Goal: Entertainment & Leisure: Consume media (video, audio)

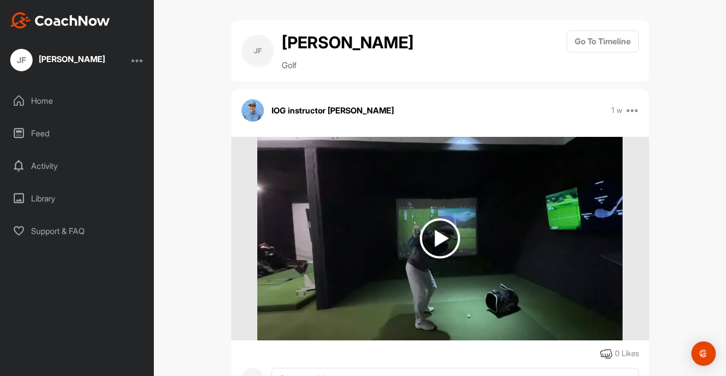
click at [440, 237] on img at bounding box center [440, 238] width 40 height 40
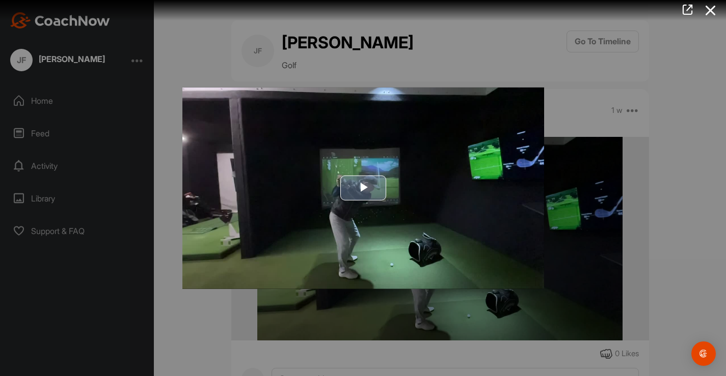
click at [363, 188] on span "Video Player" at bounding box center [363, 188] width 0 height 0
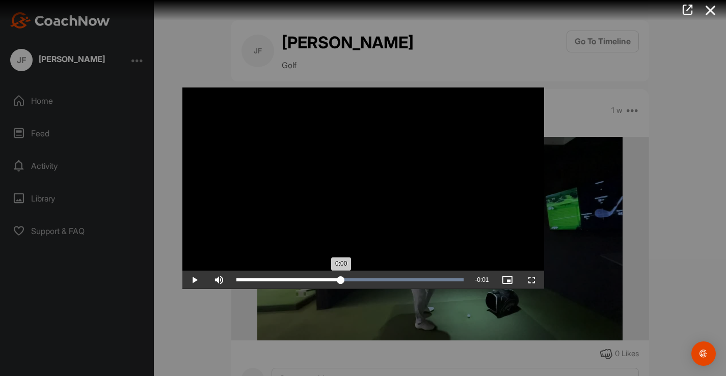
click at [341, 279] on div "Loaded : 100.00% 0:00 0:00" at bounding box center [350, 280] width 228 height 3
click at [194, 280] on span "Video Player" at bounding box center [194, 280] width 24 height 0
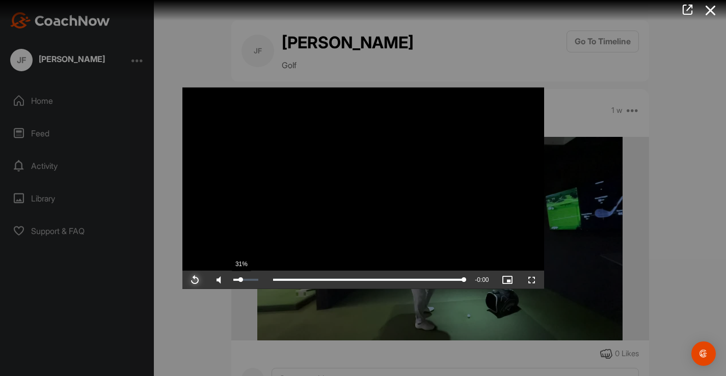
click at [240, 280] on div "31%" at bounding box center [245, 280] width 25 height 2
click at [195, 280] on span "Video Player" at bounding box center [194, 280] width 24 height 0
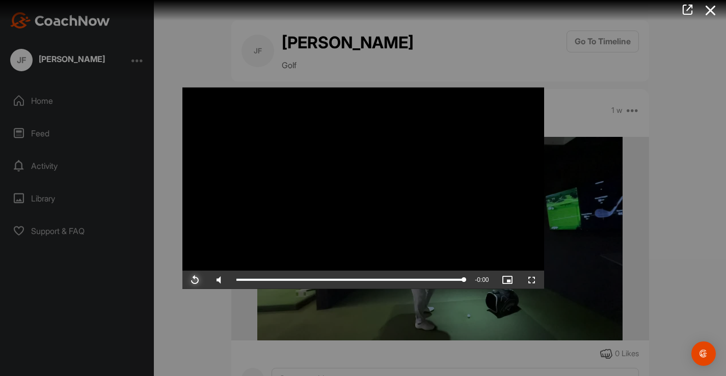
click at [195, 280] on span "Video Player" at bounding box center [194, 280] width 24 height 0
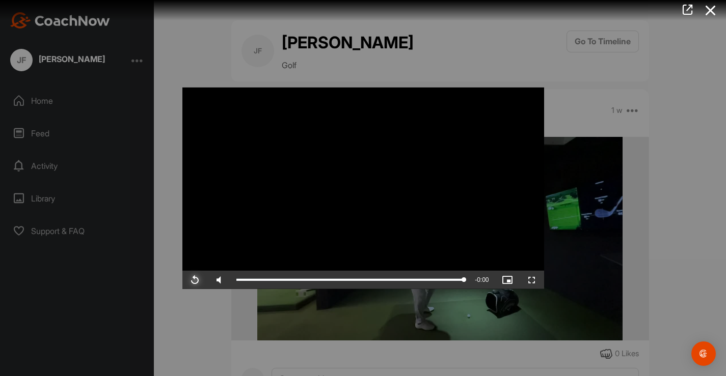
click at [195, 280] on span "Video Player" at bounding box center [194, 280] width 24 height 0
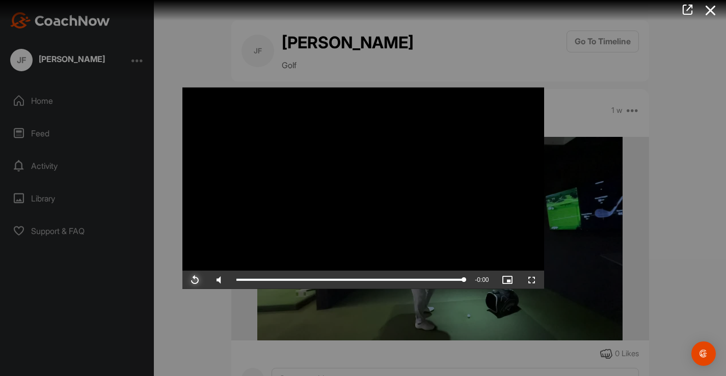
click at [195, 280] on span "Video Player" at bounding box center [194, 280] width 24 height 0
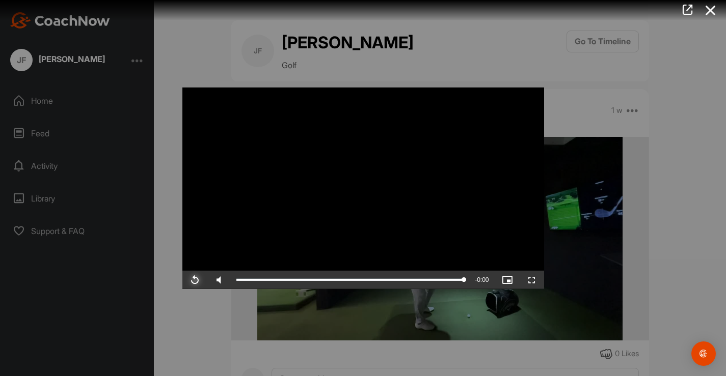
click at [195, 280] on span "Video Player" at bounding box center [194, 280] width 24 height 0
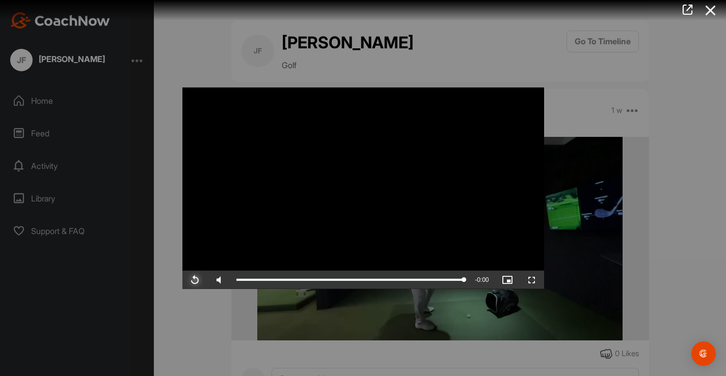
click at [195, 280] on span "Video Player" at bounding box center [194, 280] width 24 height 0
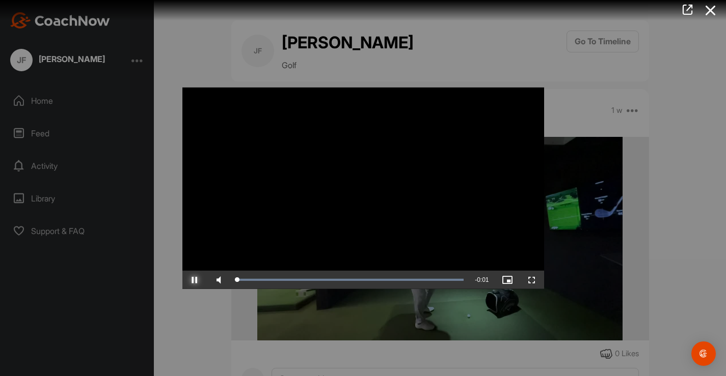
click at [195, 280] on span "Video Player" at bounding box center [194, 280] width 24 height 0
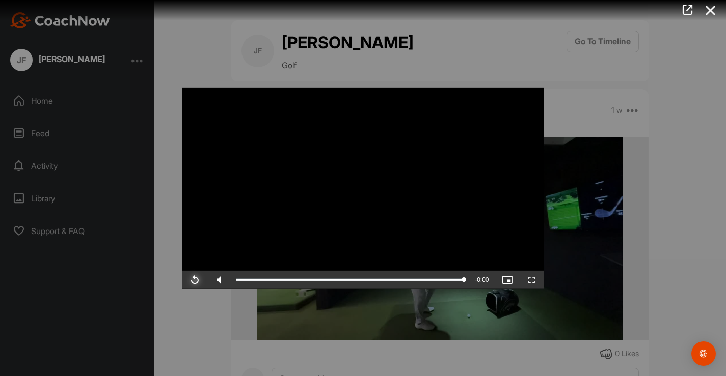
click at [195, 280] on span "Video Player" at bounding box center [194, 280] width 24 height 0
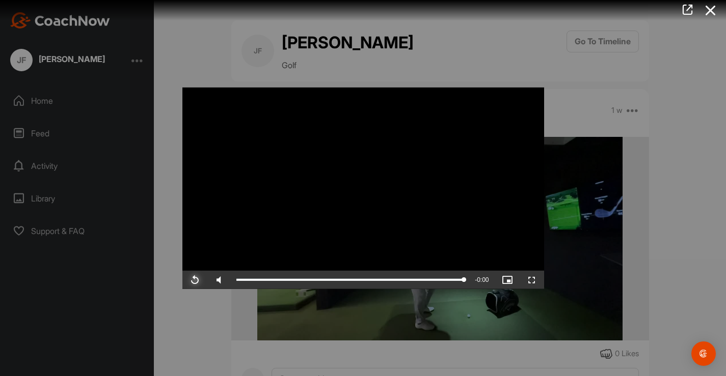
click at [195, 280] on span "Video Player" at bounding box center [194, 280] width 24 height 0
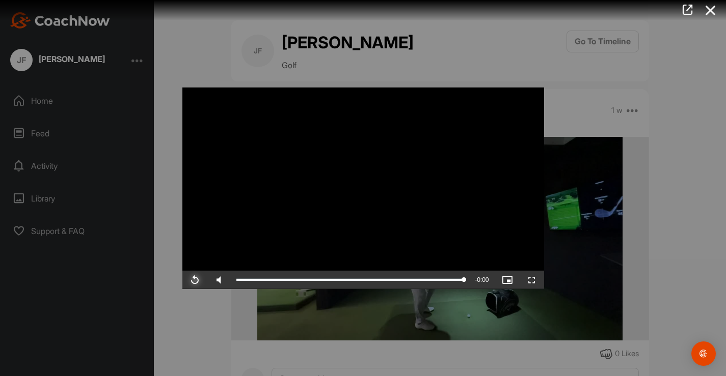
click at [195, 280] on span "Video Player" at bounding box center [194, 280] width 24 height 0
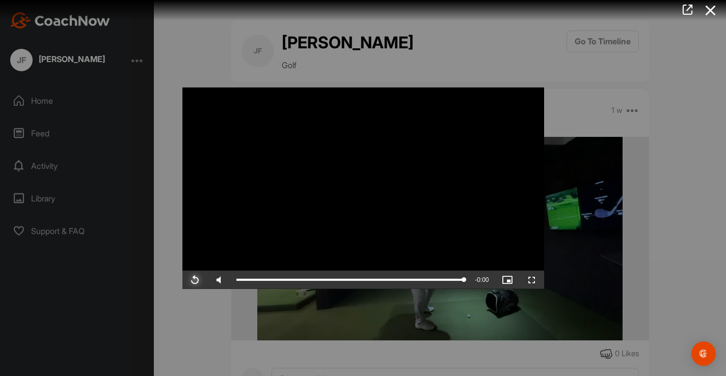
click at [195, 280] on span "Video Player" at bounding box center [194, 280] width 24 height 0
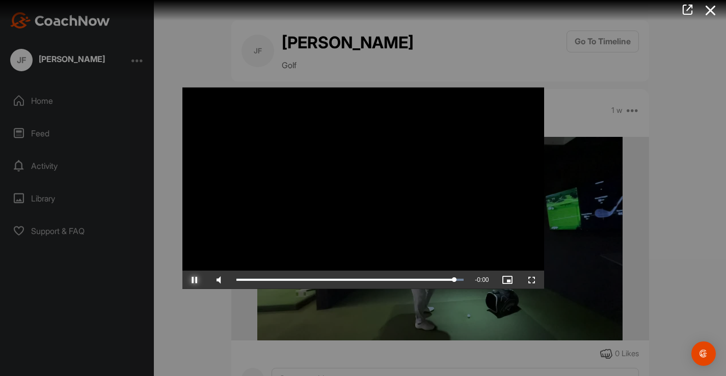
click at [195, 280] on span "Video Player" at bounding box center [194, 280] width 24 height 0
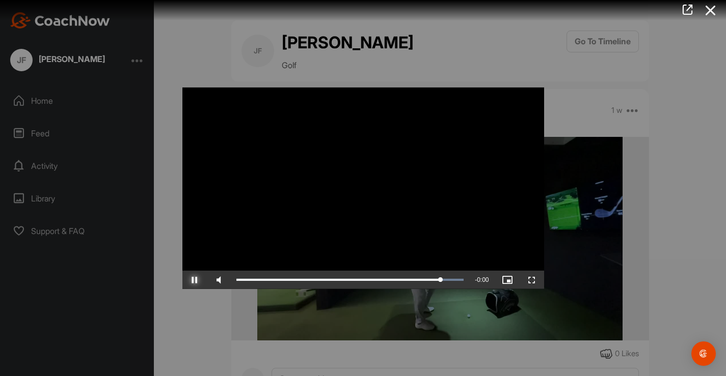
click at [195, 280] on span "Video Player" at bounding box center [194, 280] width 24 height 0
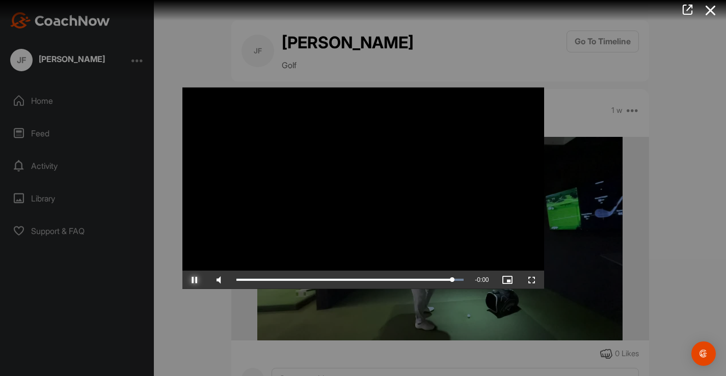
click at [195, 280] on span "Video Player" at bounding box center [194, 280] width 24 height 0
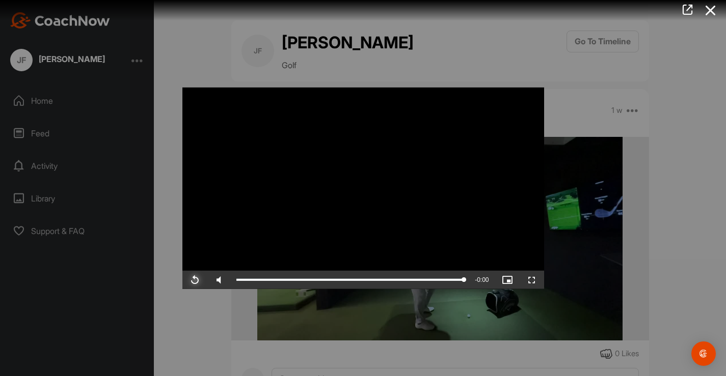
click at [195, 280] on span "Video Player" at bounding box center [194, 280] width 24 height 0
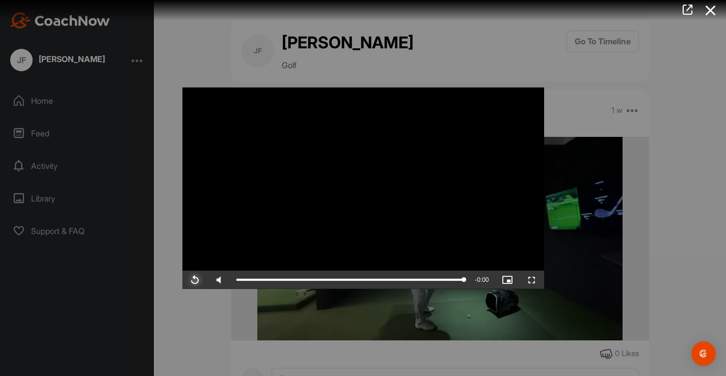
click at [195, 280] on span "Video Player" at bounding box center [194, 280] width 24 height 0
click at [530, 280] on span "Video Player" at bounding box center [531, 280] width 24 height 0
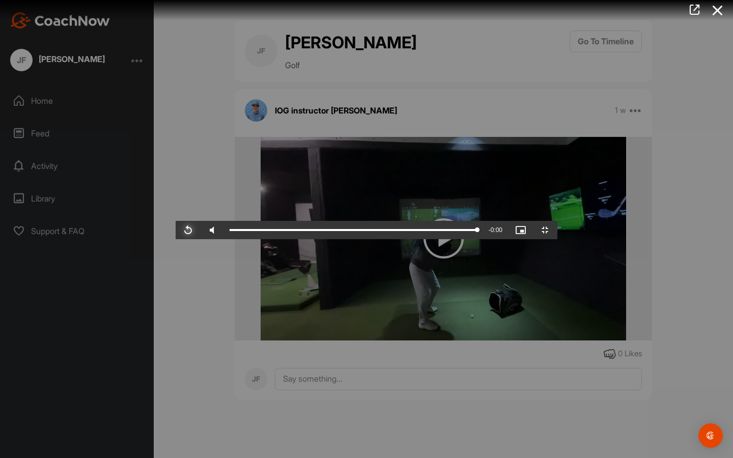
click at [176, 230] on span "Video Player" at bounding box center [188, 230] width 24 height 0
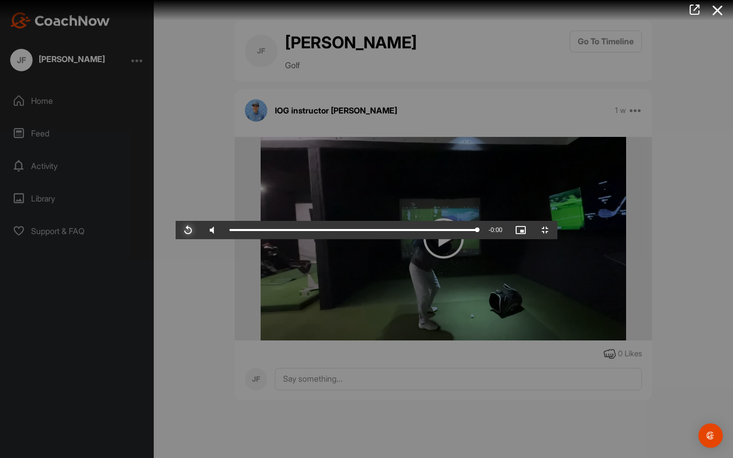
click at [176, 230] on span "Video Player" at bounding box center [188, 230] width 24 height 0
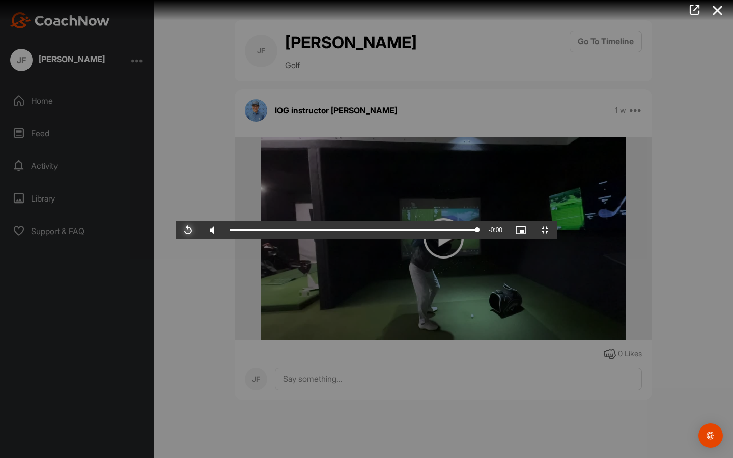
click at [176, 230] on span "Video Player" at bounding box center [188, 230] width 24 height 0
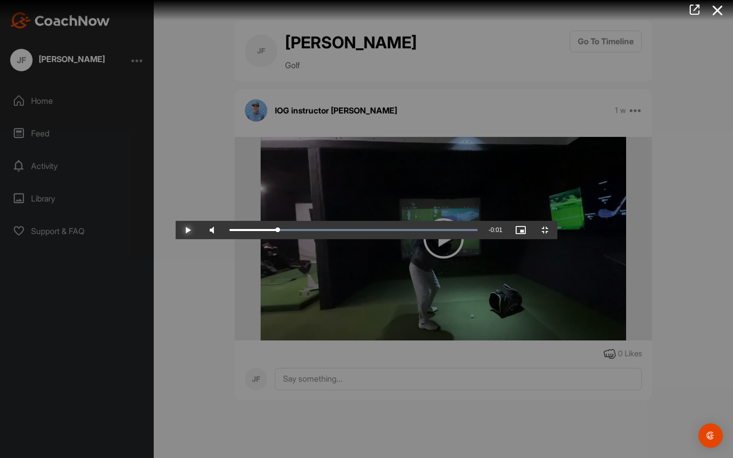
click at [176, 230] on span "Video Player" at bounding box center [188, 230] width 24 height 0
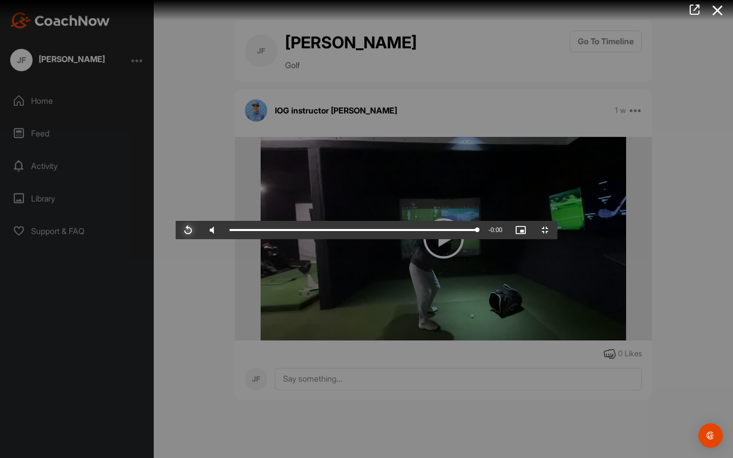
click at [176, 230] on span "Video Player" at bounding box center [188, 230] width 24 height 0
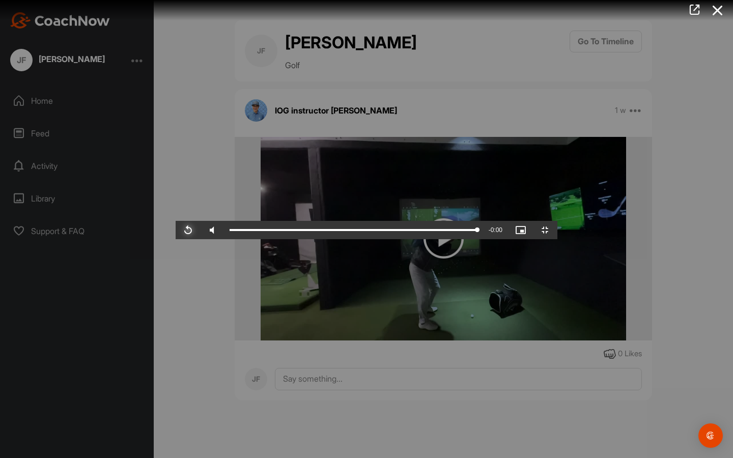
click at [176, 230] on span "Video Player" at bounding box center [188, 230] width 24 height 0
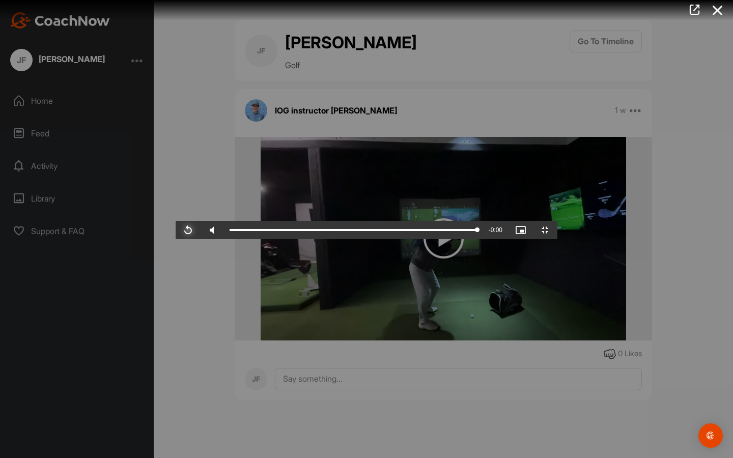
click at [176, 230] on span "Video Player" at bounding box center [188, 230] width 24 height 0
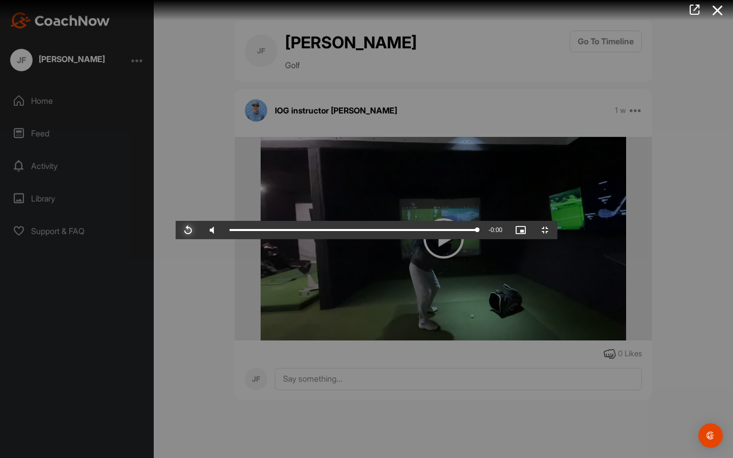
click at [176, 230] on span "Video Player" at bounding box center [188, 230] width 24 height 0
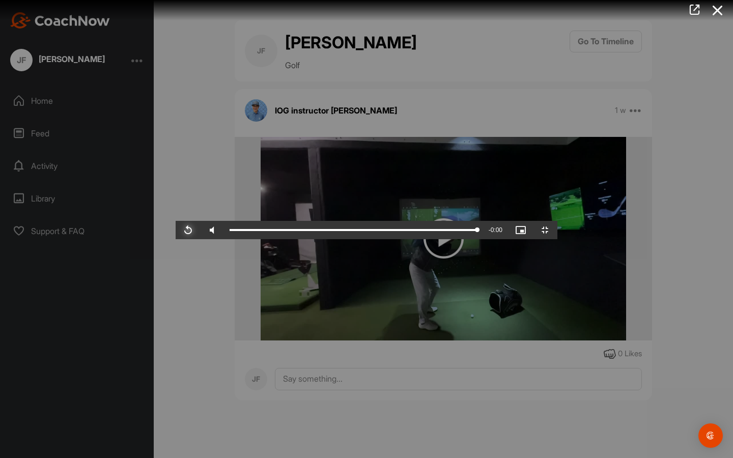
click at [176, 230] on span "Video Player" at bounding box center [188, 230] width 24 height 0
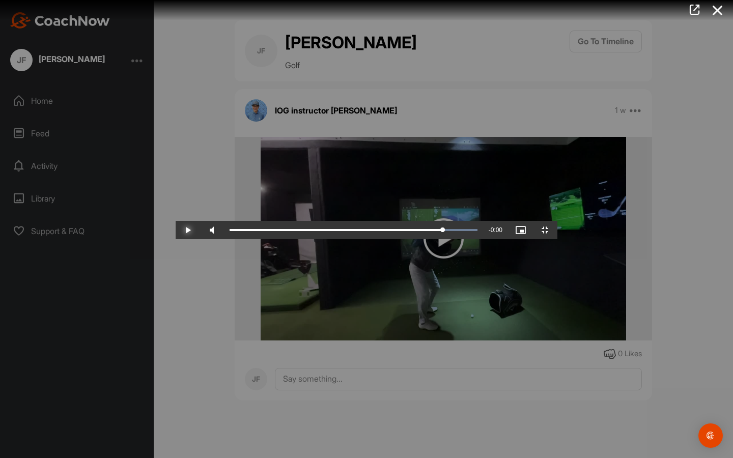
click at [176, 230] on span "Video Player" at bounding box center [188, 230] width 24 height 0
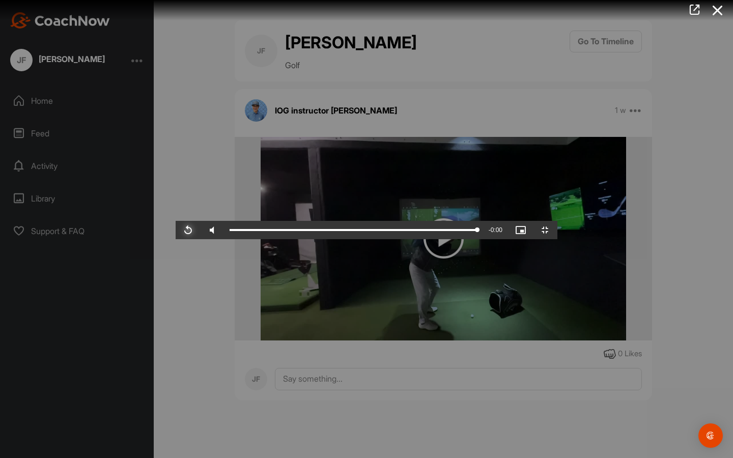
click at [176, 230] on span "Video Player" at bounding box center [188, 230] width 24 height 0
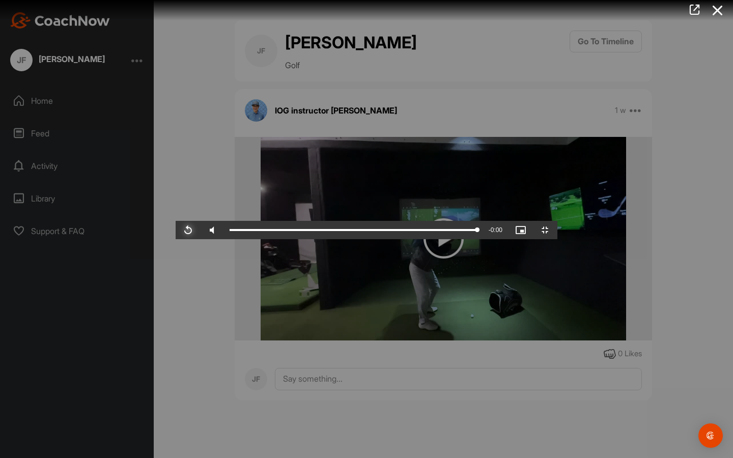
click at [176, 230] on span "Video Player" at bounding box center [188, 230] width 24 height 0
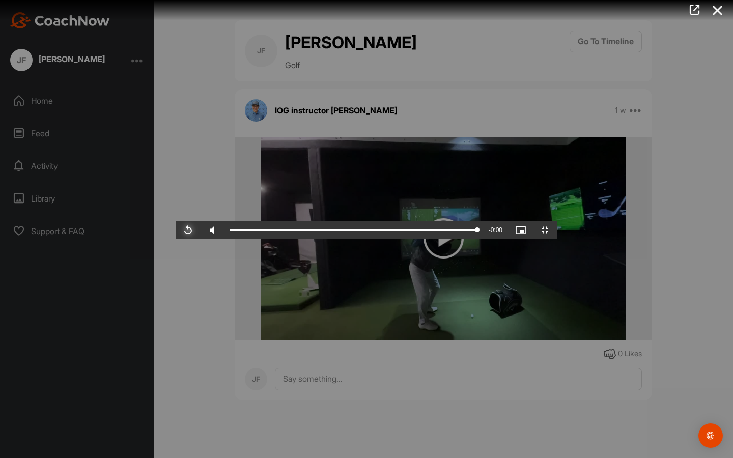
click at [176, 230] on span "Video Player" at bounding box center [188, 230] width 24 height 0
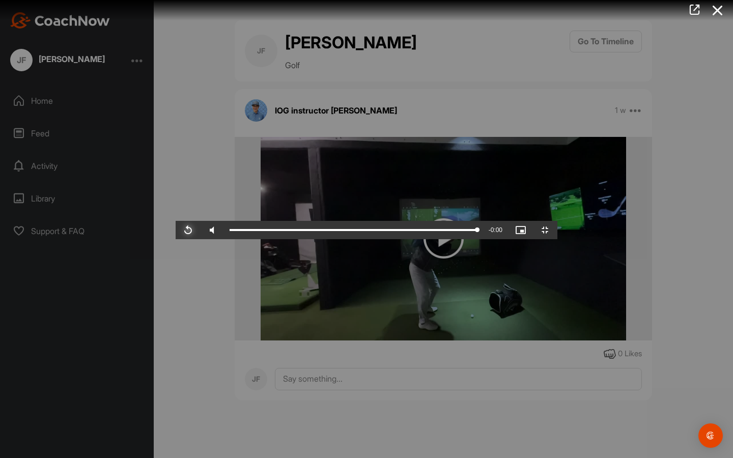
click at [176, 230] on span "Video Player" at bounding box center [188, 230] width 24 height 0
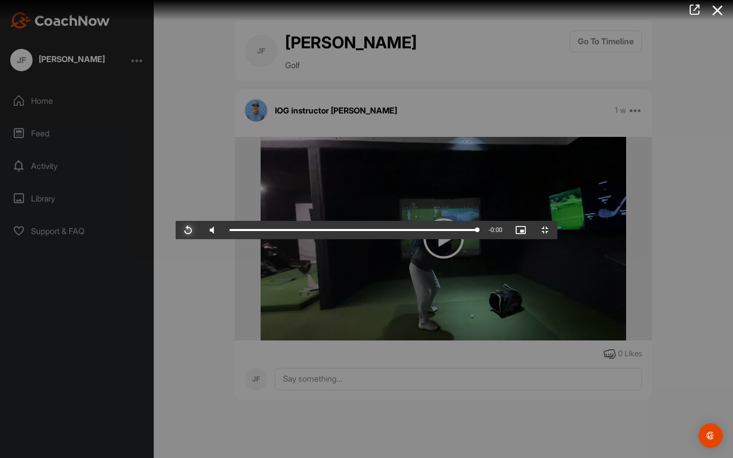
click at [176, 230] on span "Video Player" at bounding box center [188, 230] width 24 height 0
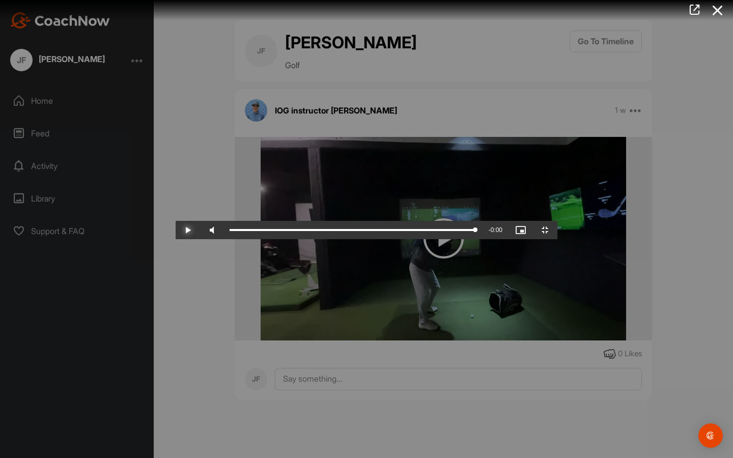
click at [176, 230] on span "Video Player" at bounding box center [188, 230] width 24 height 0
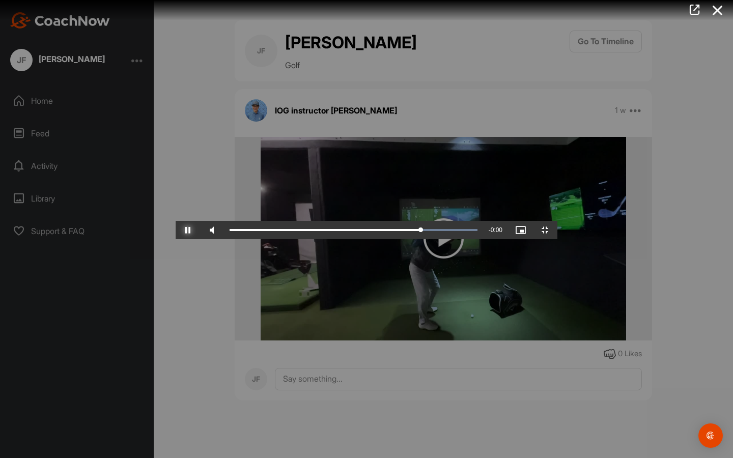
click at [176, 230] on span "Video Player" at bounding box center [188, 230] width 24 height 0
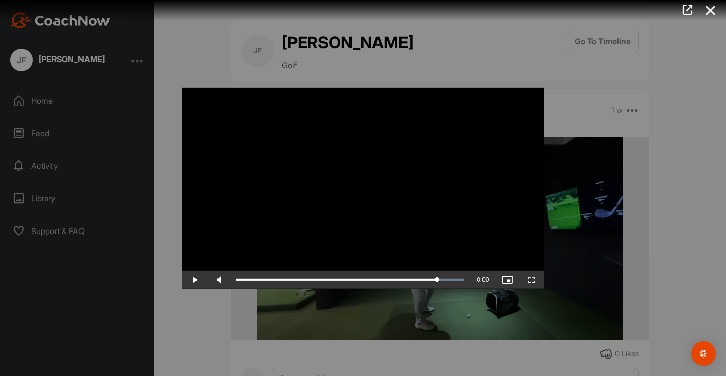
click at [122, 303] on div at bounding box center [363, 188] width 726 height 376
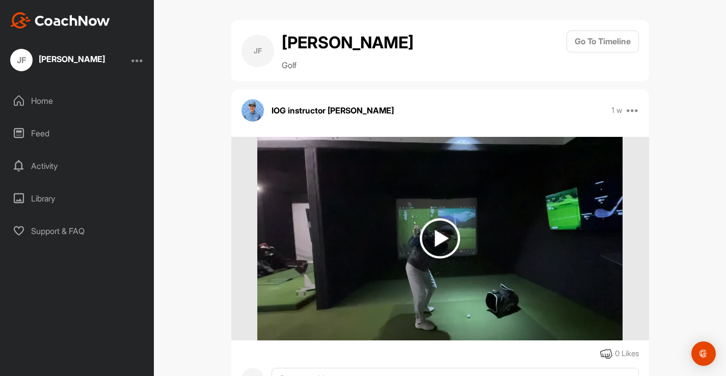
click at [122, 303] on div "[PERSON_NAME] Home Feed Activity Library Support & FAQ" at bounding box center [77, 188] width 154 height 376
click at [698, 13] on div "[PERSON_NAME] [PERSON_NAME] Golf Go To Timeline IOG instructor [PERSON_NAME] 1 …" at bounding box center [440, 188] width 572 height 376
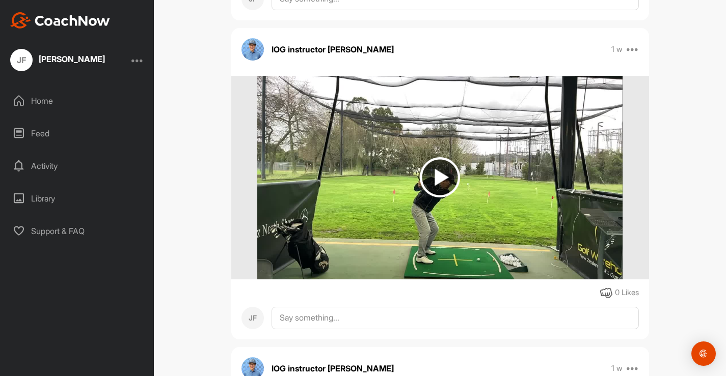
scroll to position [482, 0]
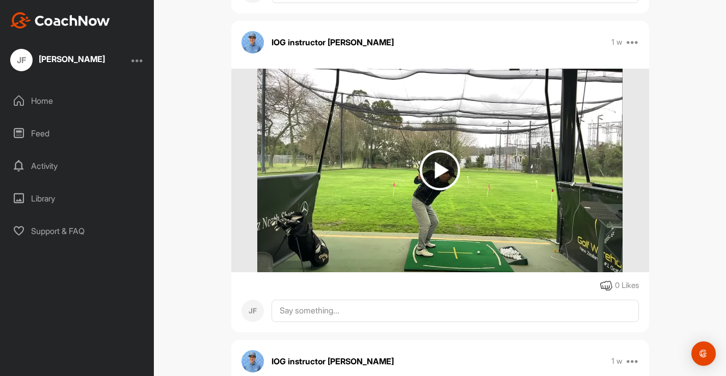
click at [441, 172] on img at bounding box center [440, 170] width 40 height 40
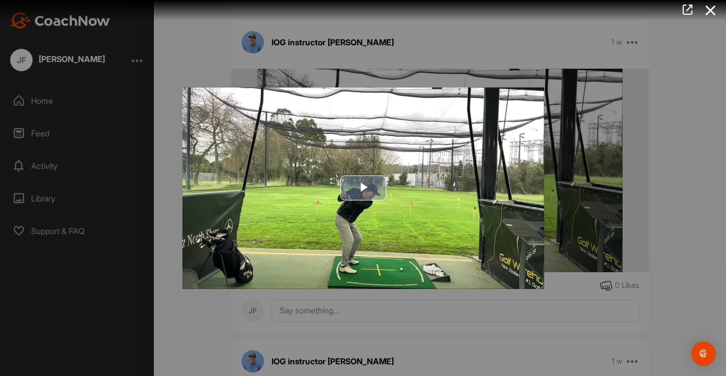
click at [363, 188] on span "Video Player" at bounding box center [363, 188] width 0 height 0
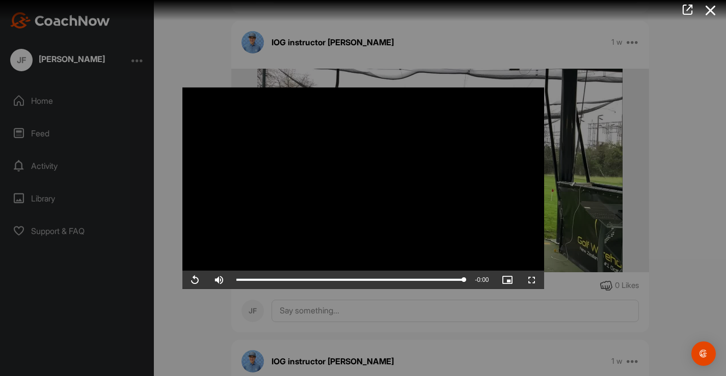
click at [353, 209] on video "Video Player" at bounding box center [363, 188] width 362 height 202
click at [346, 211] on video "Video Player" at bounding box center [363, 188] width 362 height 202
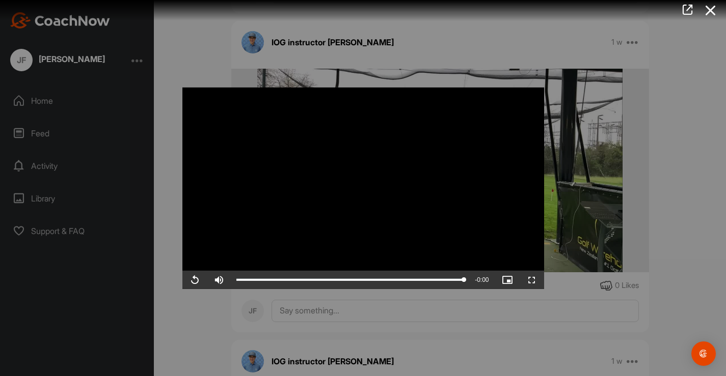
click at [346, 211] on video "Video Player" at bounding box center [363, 188] width 362 height 202
click at [313, 220] on video "Video Player" at bounding box center [363, 188] width 362 height 202
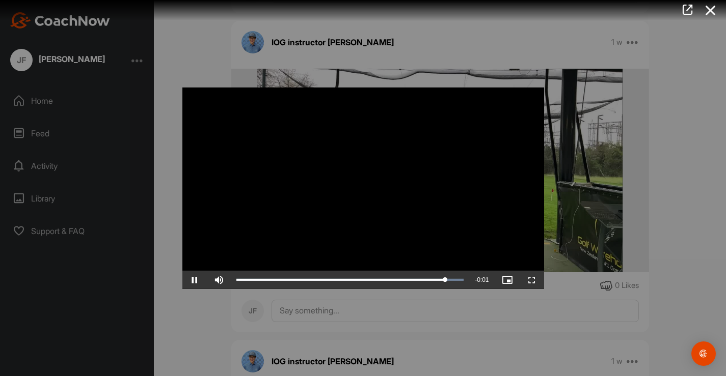
click at [313, 220] on video "Video Player" at bounding box center [363, 188] width 362 height 202
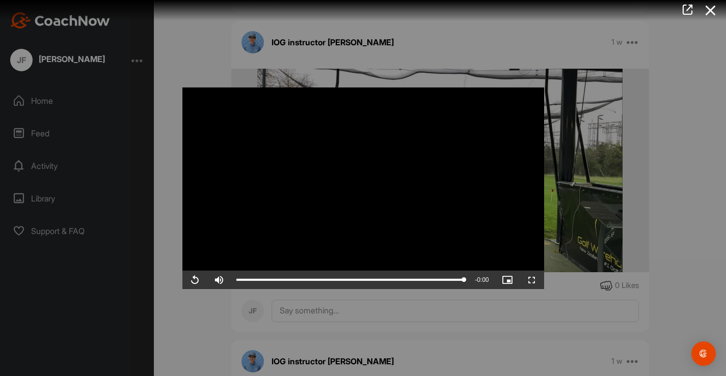
click at [313, 220] on video "Video Player" at bounding box center [363, 188] width 362 height 202
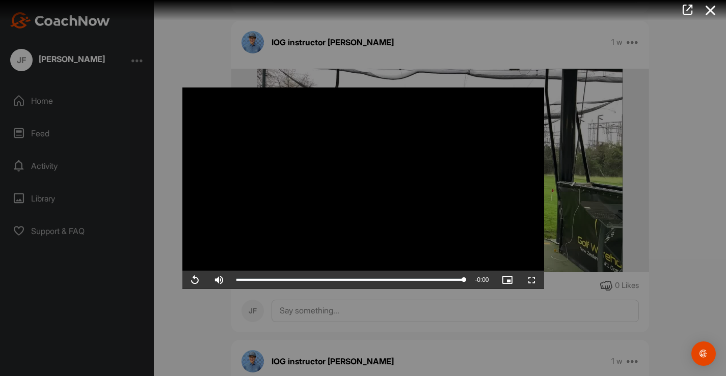
click at [313, 220] on video "Video Player" at bounding box center [363, 188] width 362 height 202
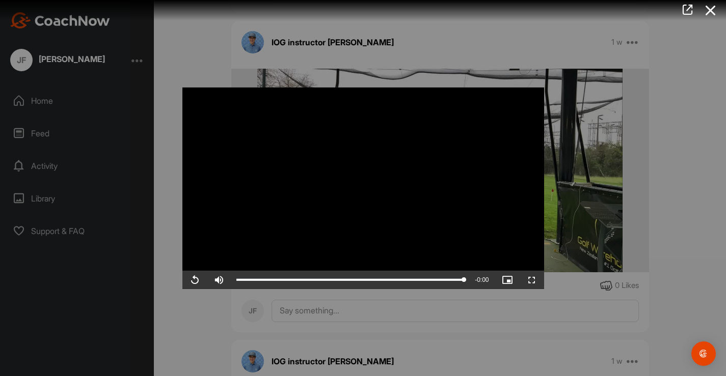
click at [313, 220] on video "Video Player" at bounding box center [363, 188] width 362 height 202
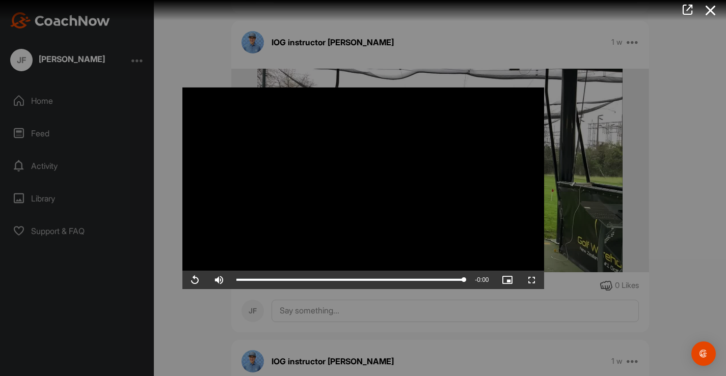
click at [313, 220] on video "Video Player" at bounding box center [363, 188] width 362 height 202
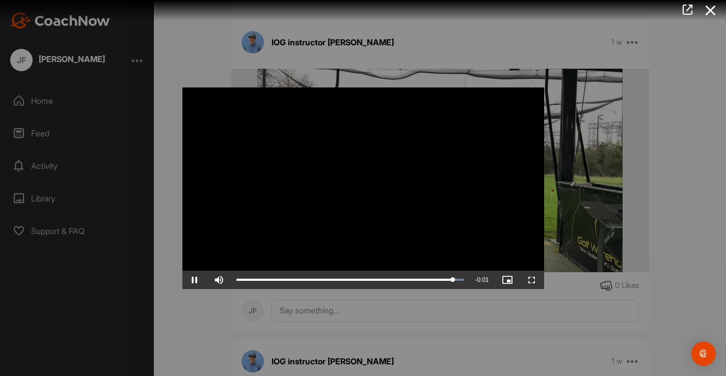
click at [313, 220] on video "Video Player" at bounding box center [363, 188] width 362 height 202
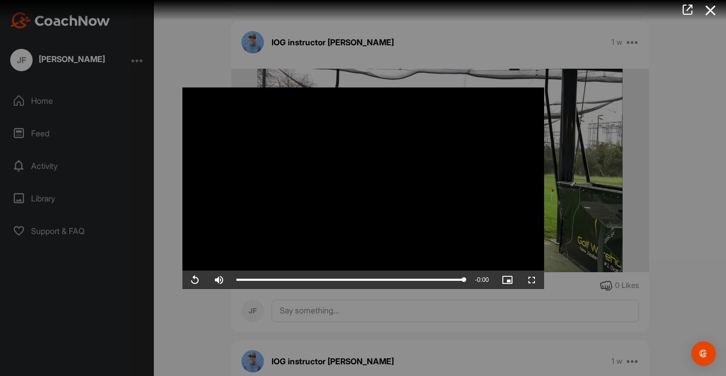
click at [313, 220] on video "Video Player" at bounding box center [363, 188] width 362 height 202
click at [207, 340] on div at bounding box center [363, 188] width 726 height 376
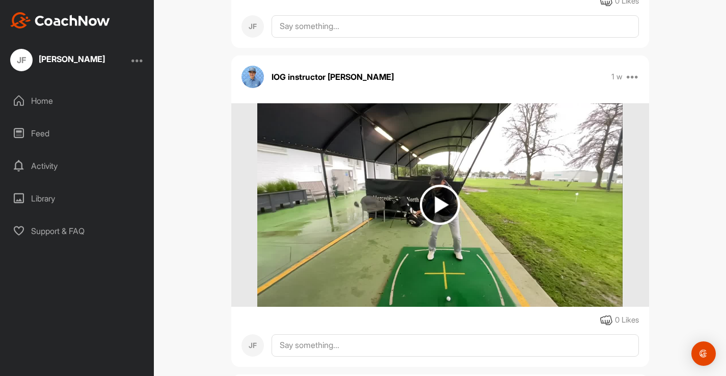
scroll to position [792, 0]
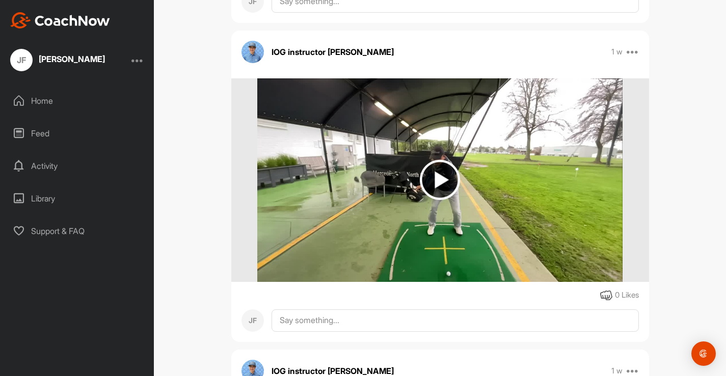
click at [439, 181] on img at bounding box center [440, 180] width 40 height 40
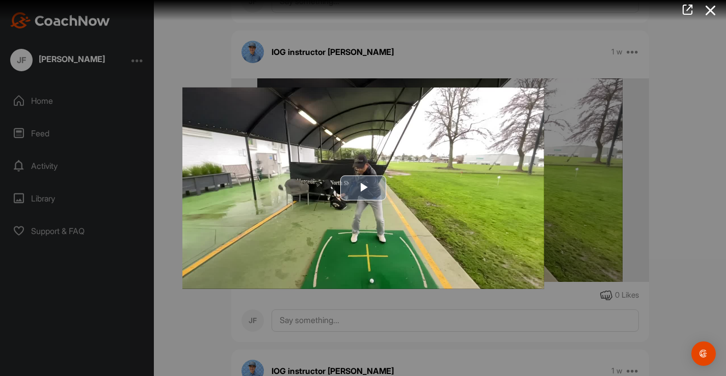
click at [363, 188] on span "Video Player" at bounding box center [363, 188] width 0 height 0
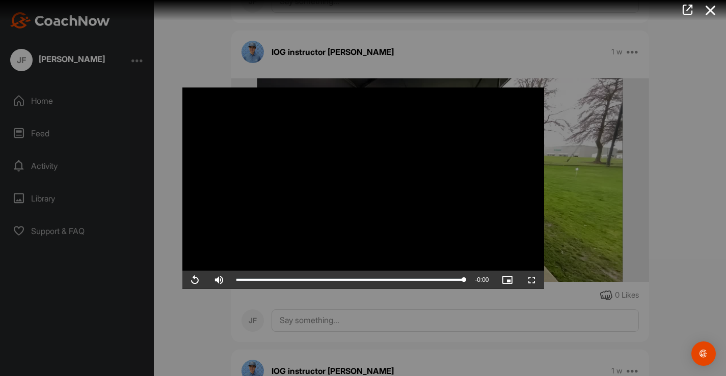
click at [339, 198] on video "Video Player" at bounding box center [363, 188] width 362 height 202
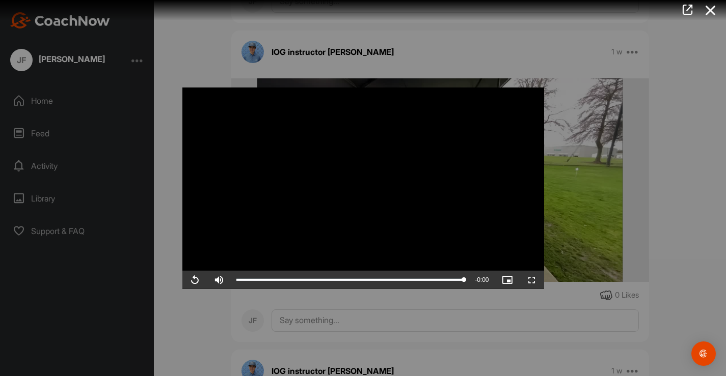
click at [339, 198] on video "Video Player" at bounding box center [363, 188] width 362 height 202
click at [216, 331] on div at bounding box center [363, 188] width 726 height 376
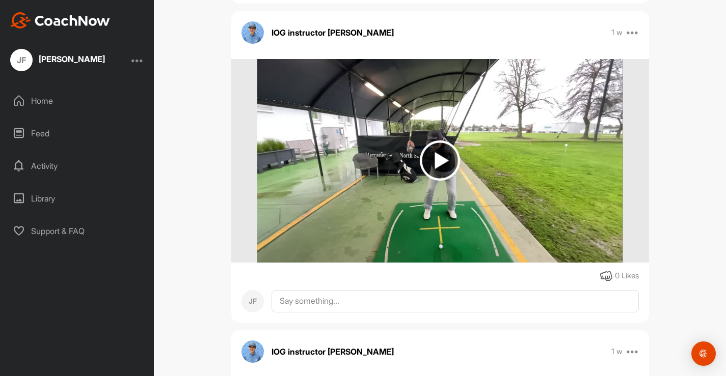
scroll to position [1150, 0]
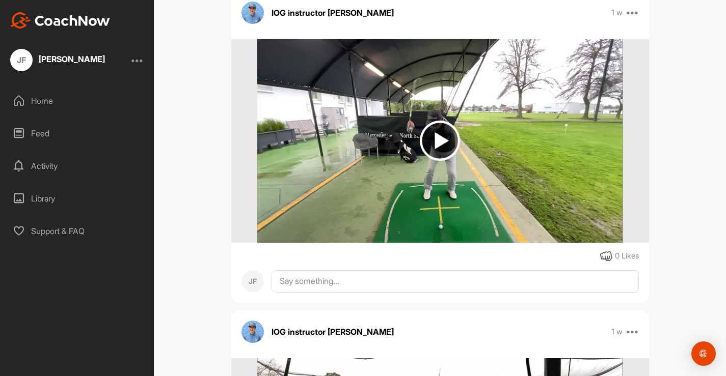
click at [443, 140] on img at bounding box center [440, 141] width 40 height 40
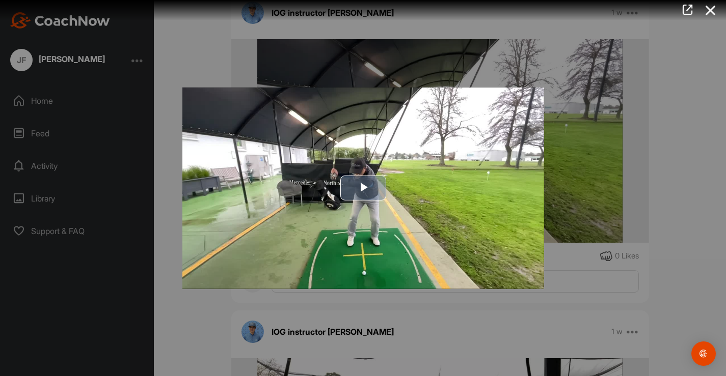
click at [363, 188] on span "Video Player" at bounding box center [363, 188] width 0 height 0
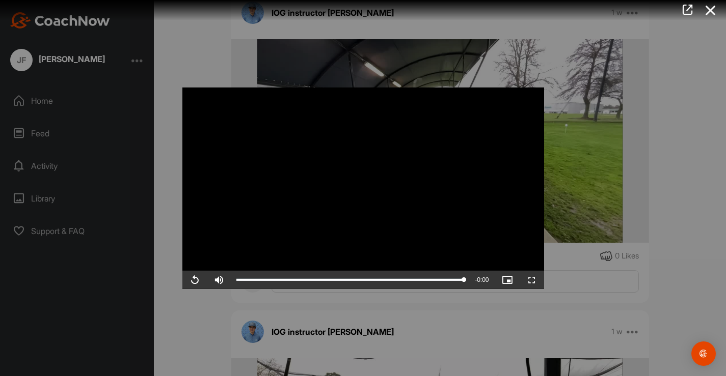
click at [363, 187] on video "Video Player" at bounding box center [363, 188] width 362 height 202
click at [580, 171] on div at bounding box center [363, 188] width 726 height 376
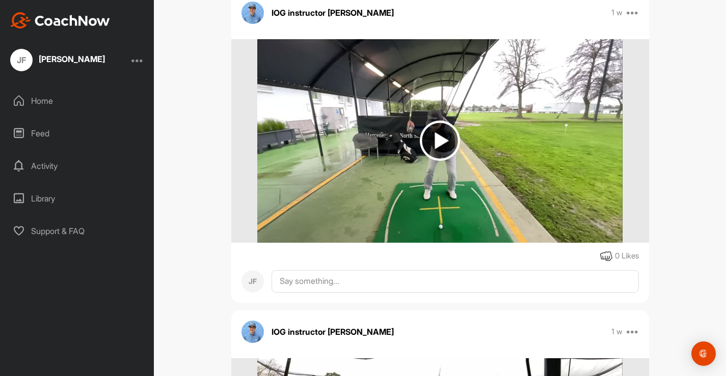
click at [437, 140] on img at bounding box center [440, 141] width 40 height 40
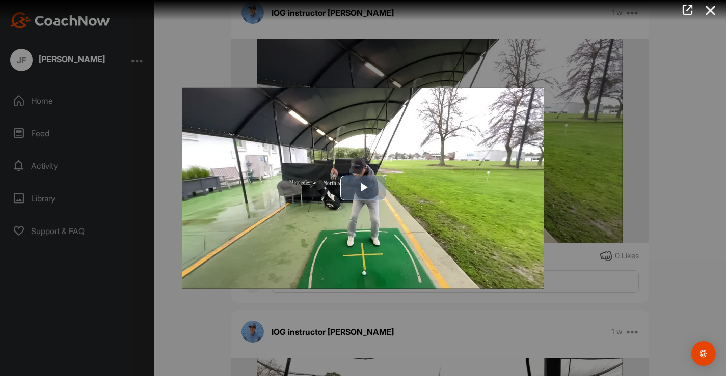
click at [363, 188] on span "Video Player" at bounding box center [363, 188] width 0 height 0
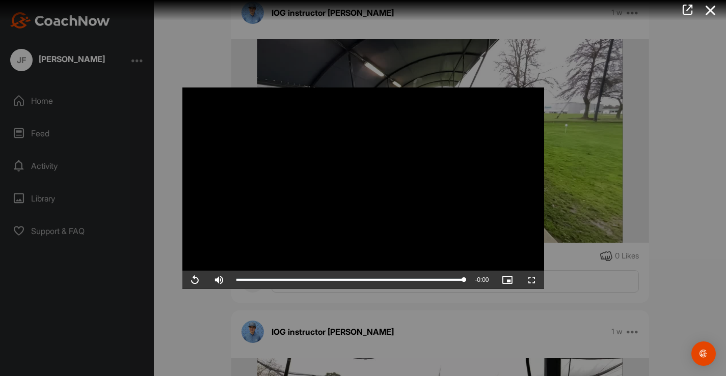
click at [364, 184] on video "Video Player" at bounding box center [363, 188] width 362 height 202
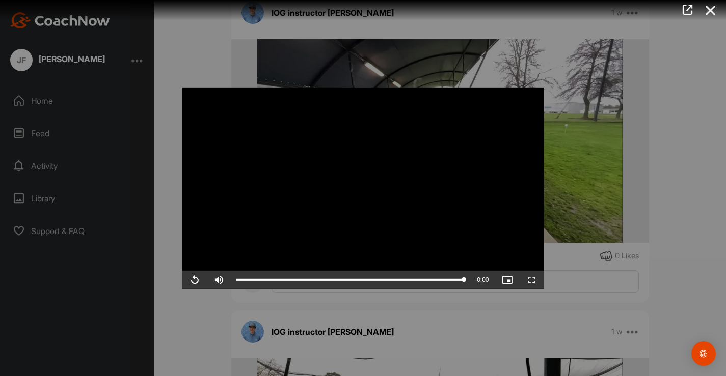
click at [364, 184] on video "Video Player" at bounding box center [363, 188] width 362 height 202
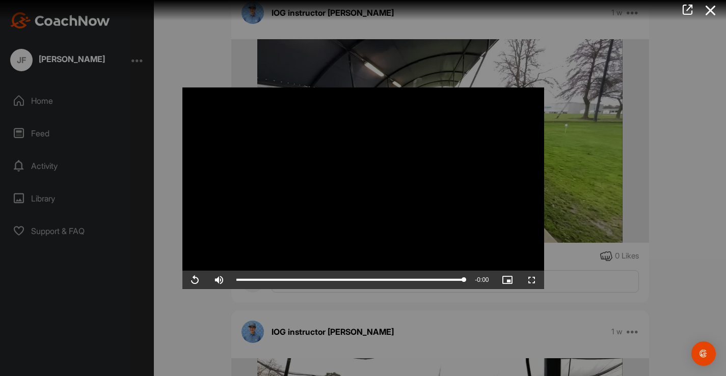
click at [364, 184] on video "Video Player" at bounding box center [363, 188] width 362 height 202
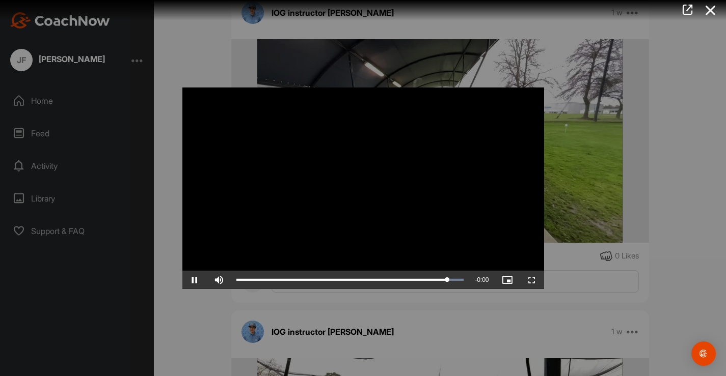
click at [364, 184] on video "Video Player" at bounding box center [363, 188] width 362 height 202
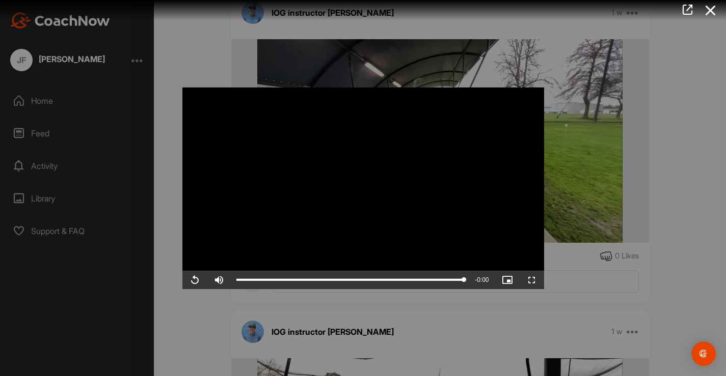
click at [364, 184] on video "Video Player" at bounding box center [363, 188] width 362 height 202
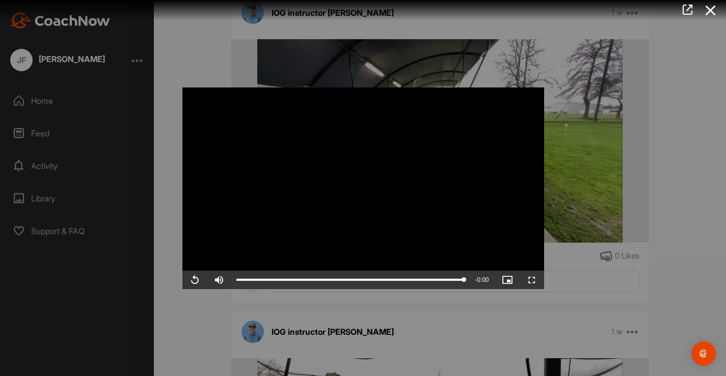
click at [364, 184] on video "Video Player" at bounding box center [363, 188] width 362 height 202
click at [504, 78] on div "Video Player is loading. Play Video Replay Skip Backward Skip Forward Mute Curr…" at bounding box center [363, 188] width 382 height 222
click at [168, 304] on div at bounding box center [363, 188] width 726 height 376
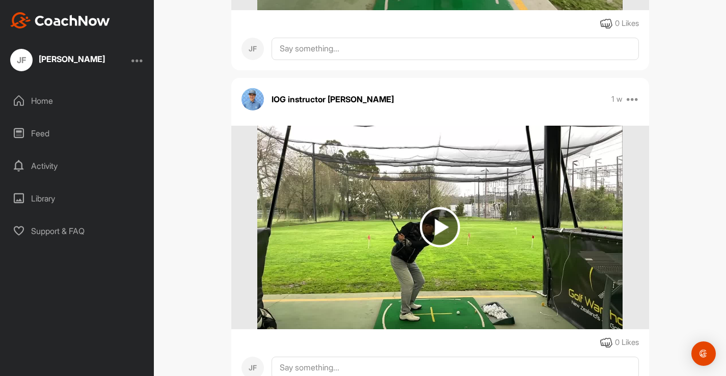
scroll to position [1422, 0]
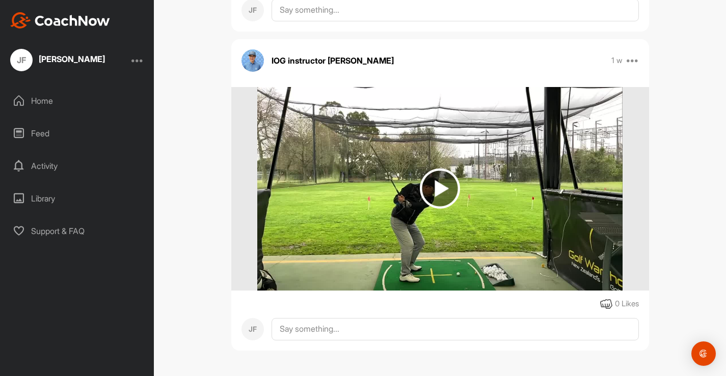
click at [442, 187] on img at bounding box center [440, 189] width 40 height 40
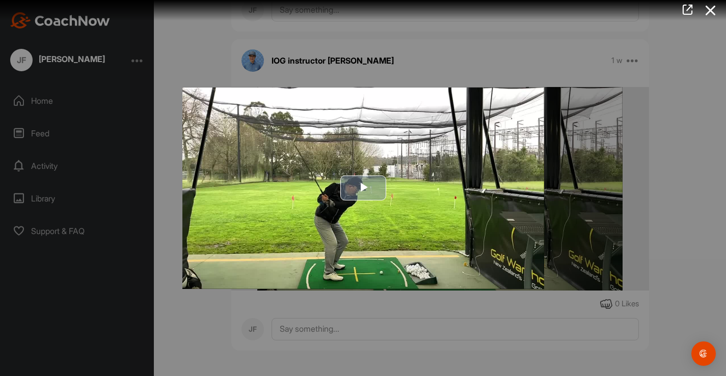
click at [363, 188] on span "Video Player" at bounding box center [363, 188] width 0 height 0
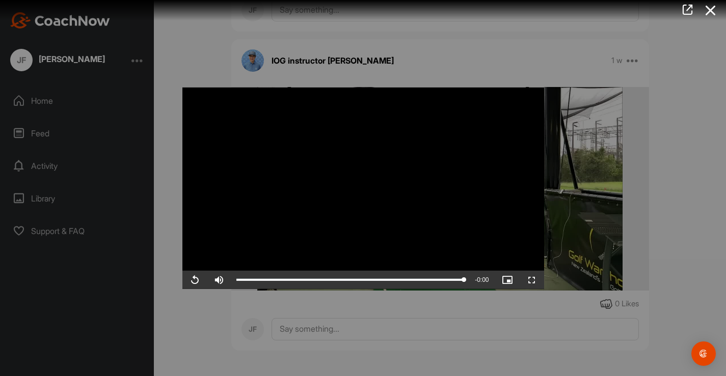
click at [365, 185] on video "Video Player" at bounding box center [363, 188] width 362 height 202
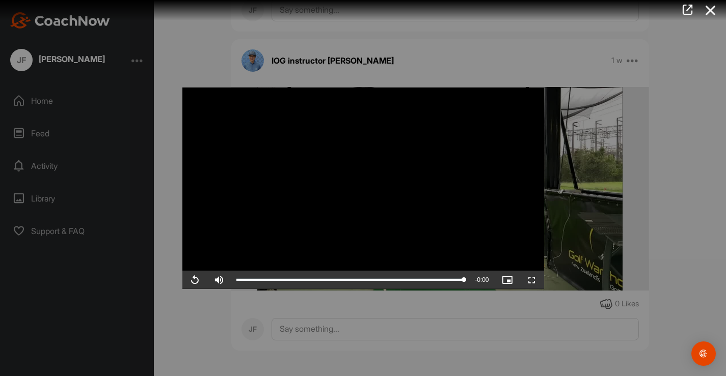
click at [365, 185] on video "Video Player" at bounding box center [363, 188] width 362 height 202
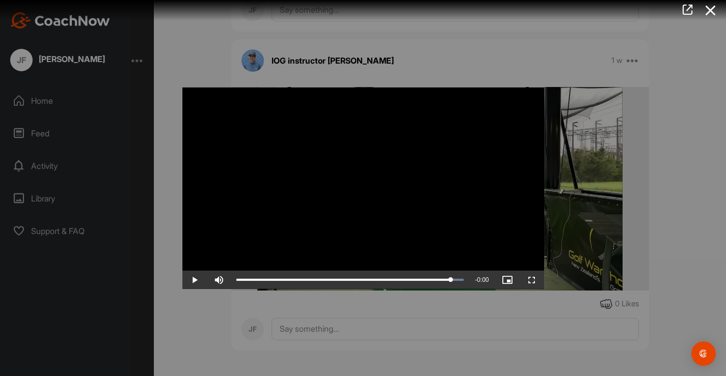
click at [365, 185] on video "Video Player" at bounding box center [363, 188] width 362 height 202
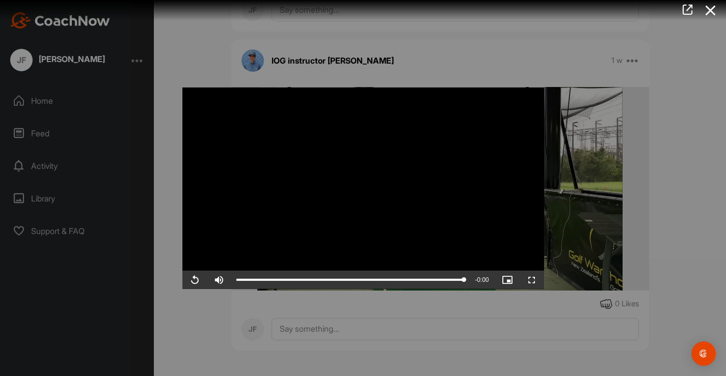
click at [365, 185] on video "Video Player" at bounding box center [363, 188] width 362 height 202
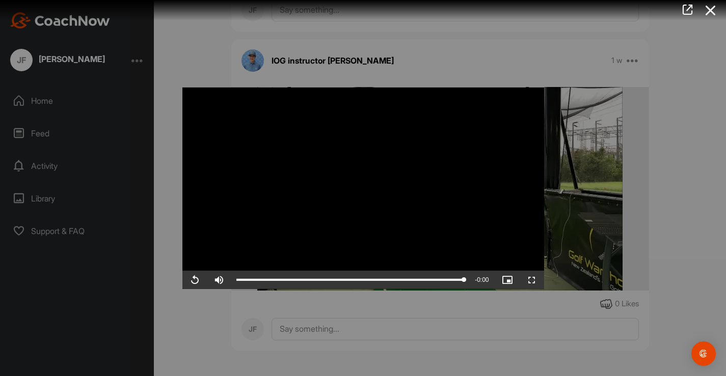
click at [365, 185] on video "Video Player" at bounding box center [363, 188] width 362 height 202
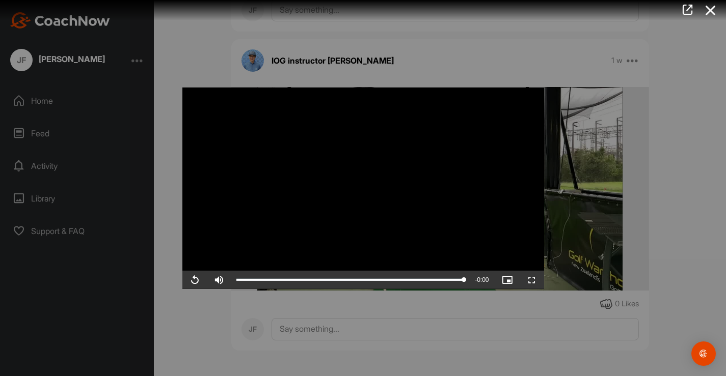
click at [365, 185] on video "Video Player" at bounding box center [363, 188] width 362 height 202
